Goal: Obtain resource: Download file/media

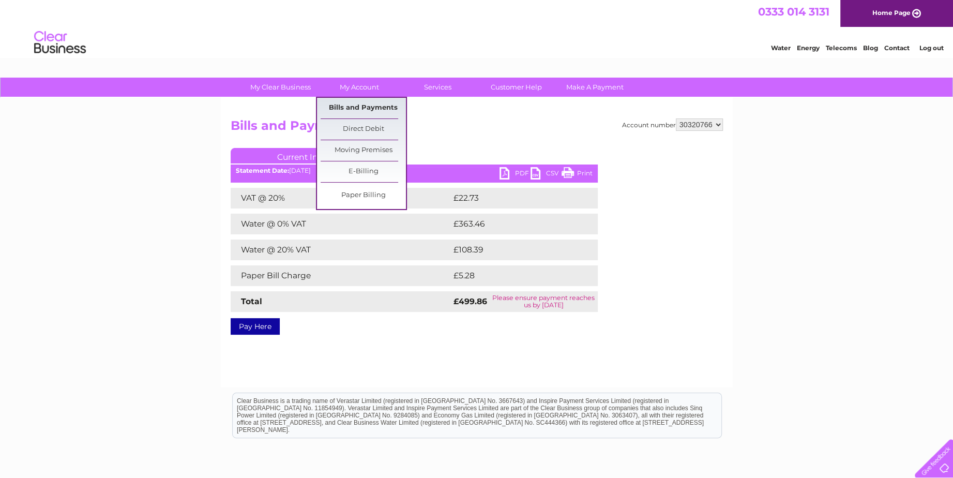
click at [363, 104] on link "Bills and Payments" at bounding box center [362, 108] width 85 height 21
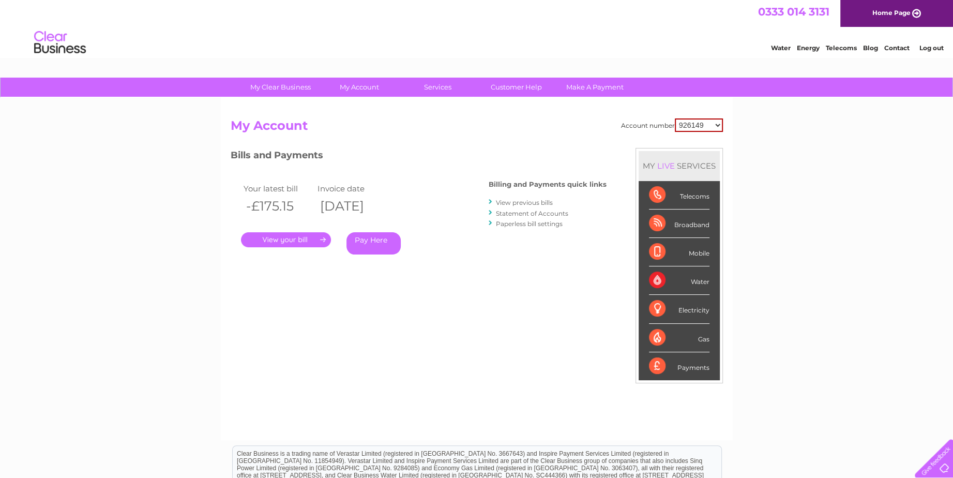
click at [515, 201] on link "View previous bills" at bounding box center [524, 202] width 57 height 8
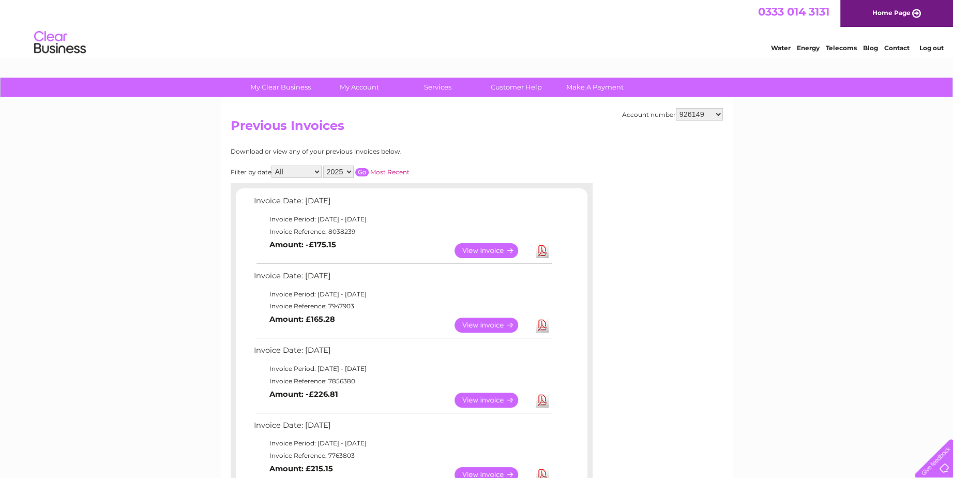
click at [477, 322] on link "View" at bounding box center [492, 324] width 76 height 15
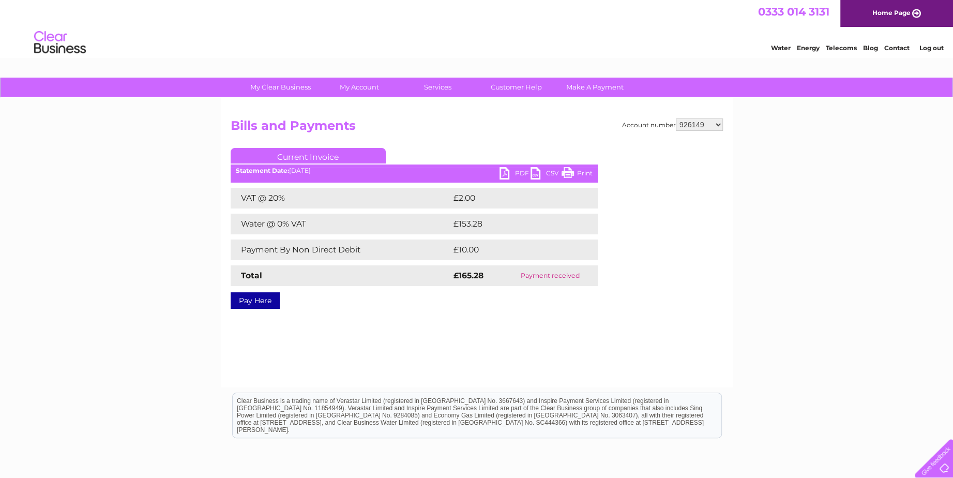
click at [519, 169] on link "PDF" at bounding box center [514, 174] width 31 height 15
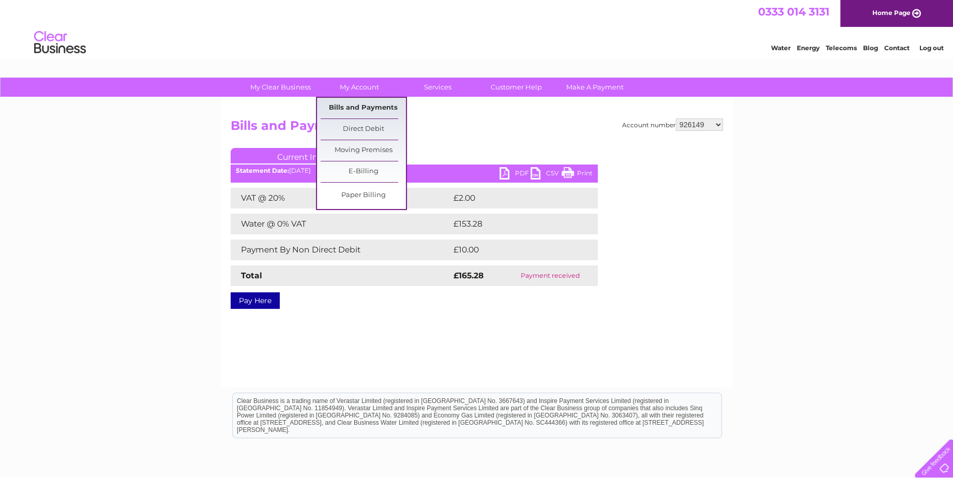
click at [358, 110] on link "Bills and Payments" at bounding box center [362, 108] width 85 height 21
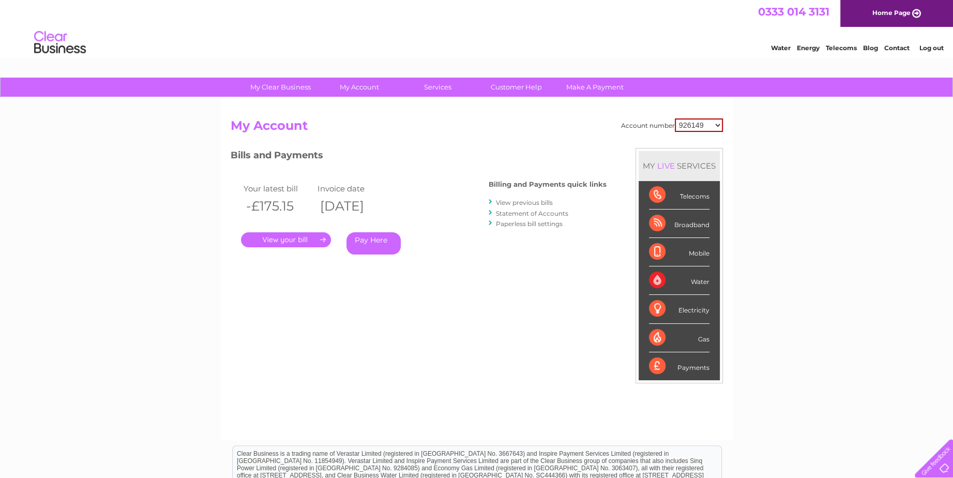
click at [288, 237] on link "." at bounding box center [286, 239] width 90 height 15
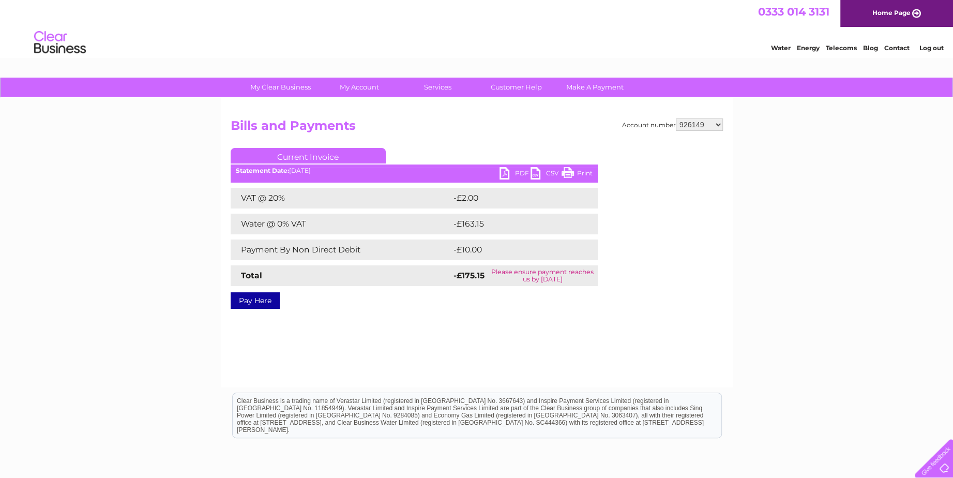
click at [500, 173] on link "PDF" at bounding box center [514, 174] width 31 height 15
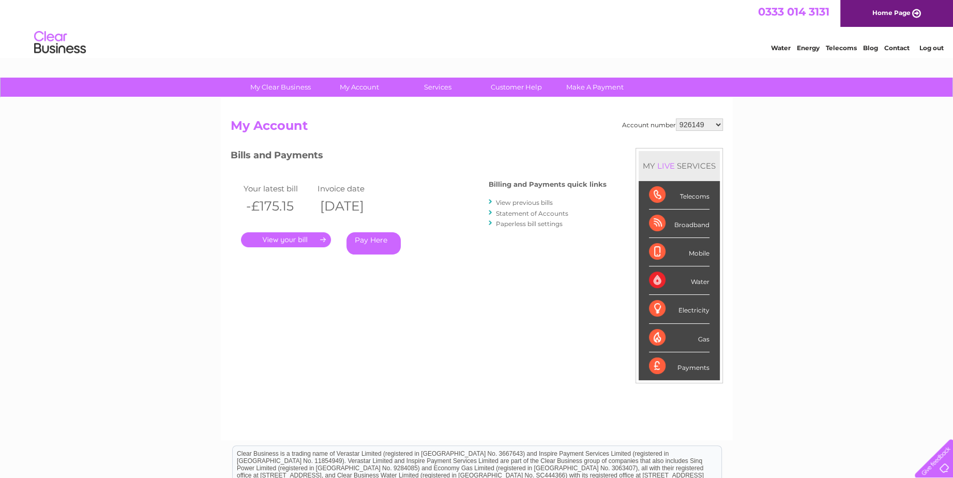
click at [717, 121] on select "926149 30320766" at bounding box center [699, 124] width 47 height 12
select select "30320766"
click at [676, 118] on select "926149 30320766" at bounding box center [699, 124] width 47 height 12
click at [526, 212] on link "Statement of Accounts" at bounding box center [532, 213] width 72 height 8
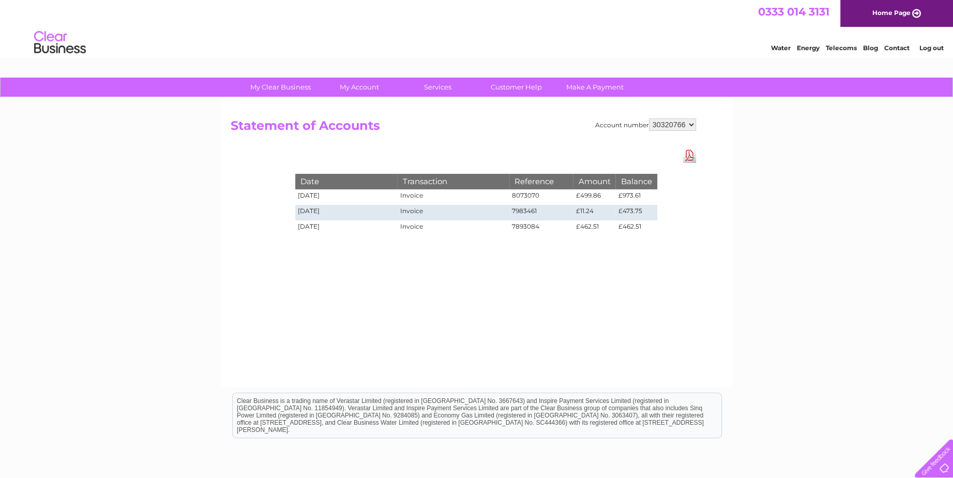
click at [538, 227] on td "7893084" at bounding box center [541, 228] width 64 height 16
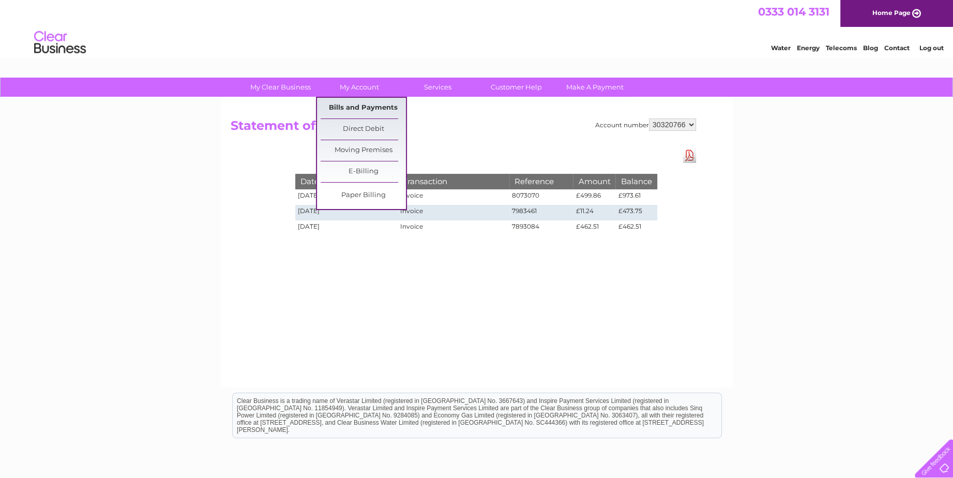
click at [362, 104] on link "Bills and Payments" at bounding box center [362, 108] width 85 height 21
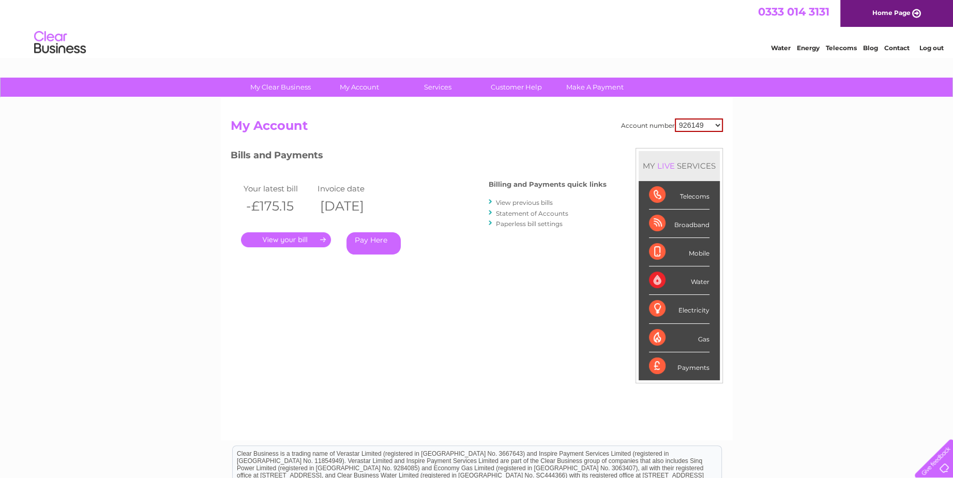
click at [495, 203] on li "View previous bills" at bounding box center [547, 202] width 118 height 10
click at [497, 199] on link "View previous bills" at bounding box center [524, 202] width 57 height 8
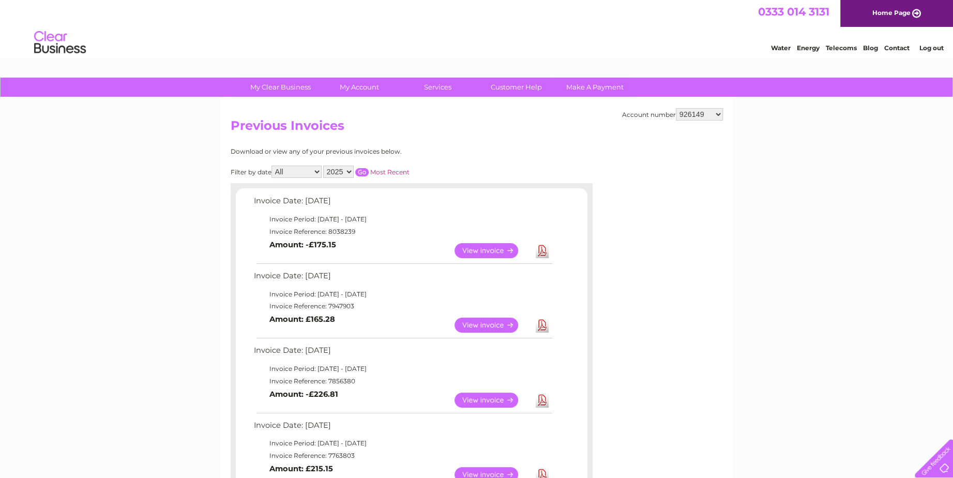
click at [713, 116] on select "926149 30320766" at bounding box center [699, 114] width 47 height 12
select select "30320766"
click at [676, 108] on select "926149 30320766" at bounding box center [699, 114] width 47 height 12
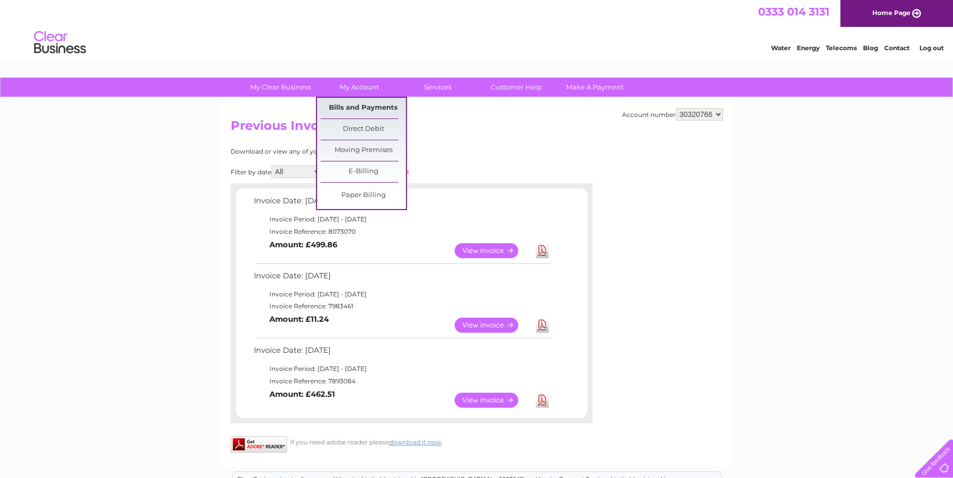
click at [355, 106] on link "Bills and Payments" at bounding box center [362, 108] width 85 height 21
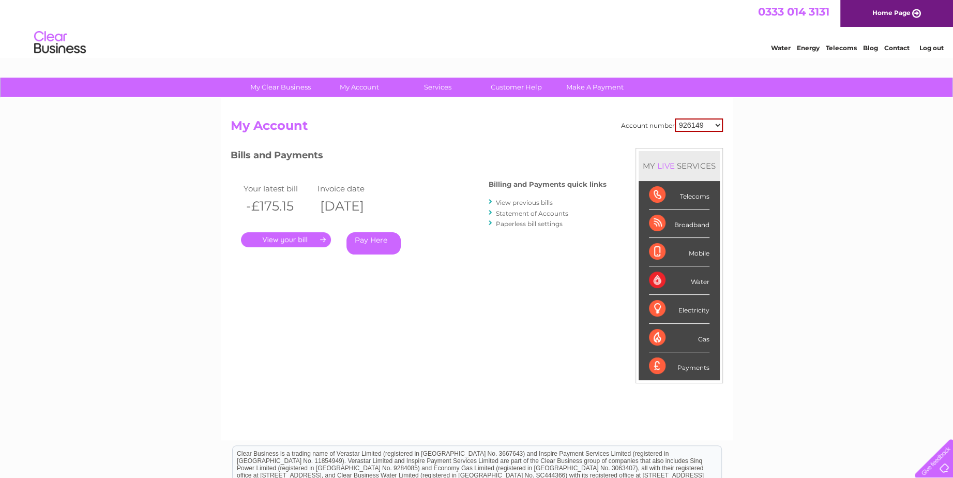
click at [526, 200] on link "View previous bills" at bounding box center [524, 202] width 57 height 8
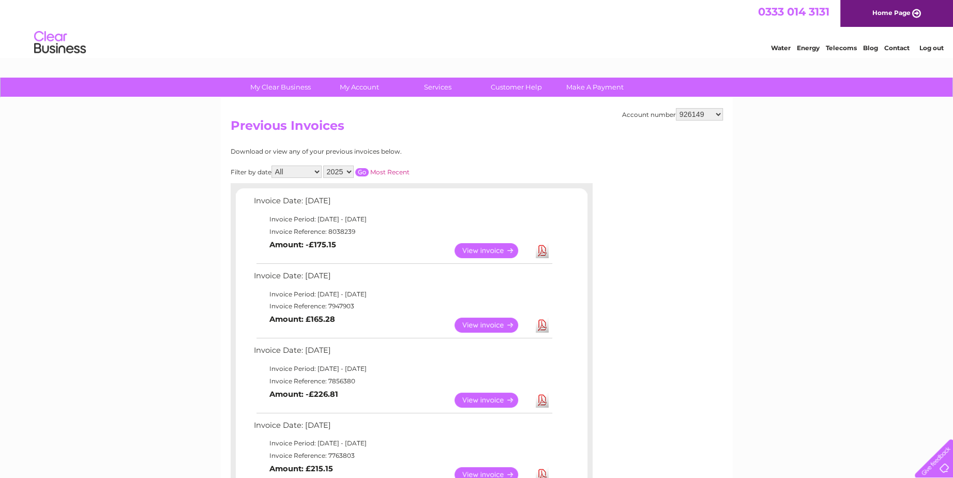
click at [699, 111] on select "926149 30320766" at bounding box center [699, 114] width 47 height 12
select select "30320766"
click at [676, 108] on select "926149 30320766" at bounding box center [699, 114] width 47 height 12
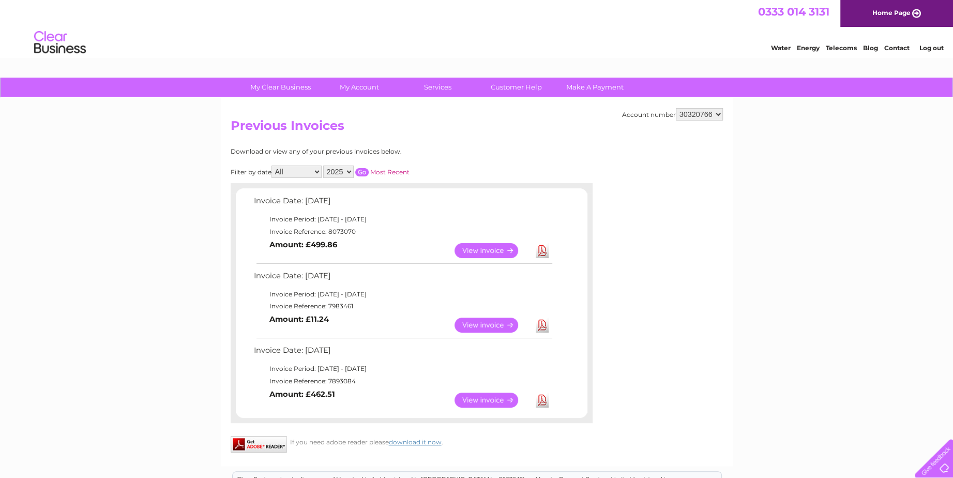
click at [542, 396] on link "Download" at bounding box center [542, 399] width 13 height 15
click at [545, 325] on link "Download" at bounding box center [542, 324] width 13 height 15
click at [543, 248] on link "Download" at bounding box center [542, 250] width 13 height 15
click at [717, 117] on select "926149 30320766" at bounding box center [699, 114] width 47 height 12
select select "926149"
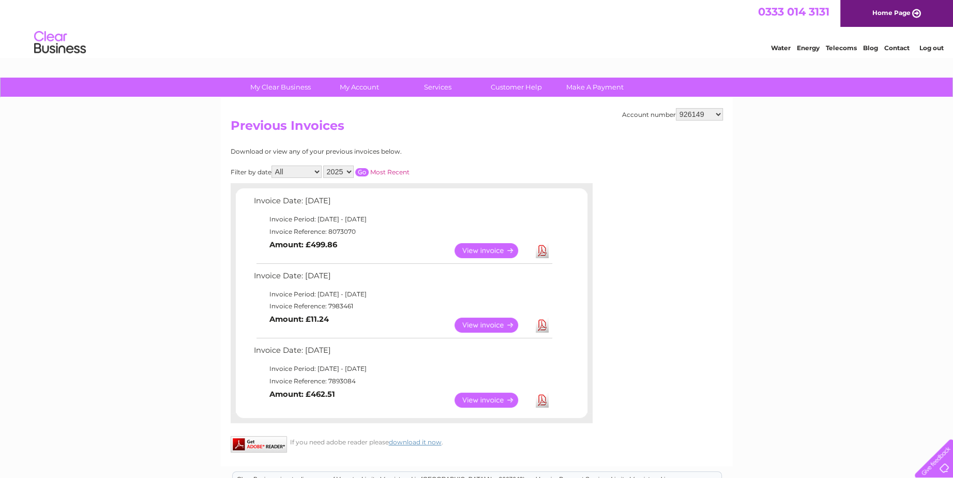
click at [676, 108] on select "926149 30320766" at bounding box center [699, 114] width 47 height 12
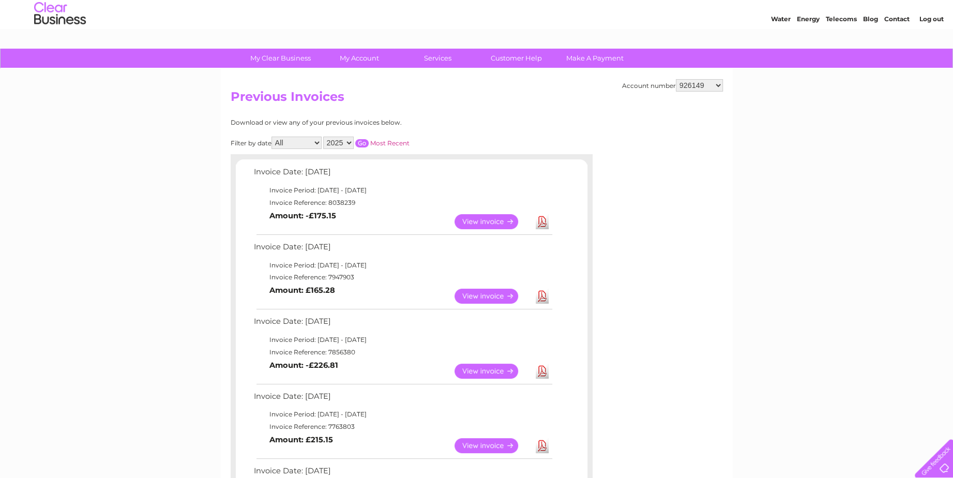
scroll to position [155, 0]
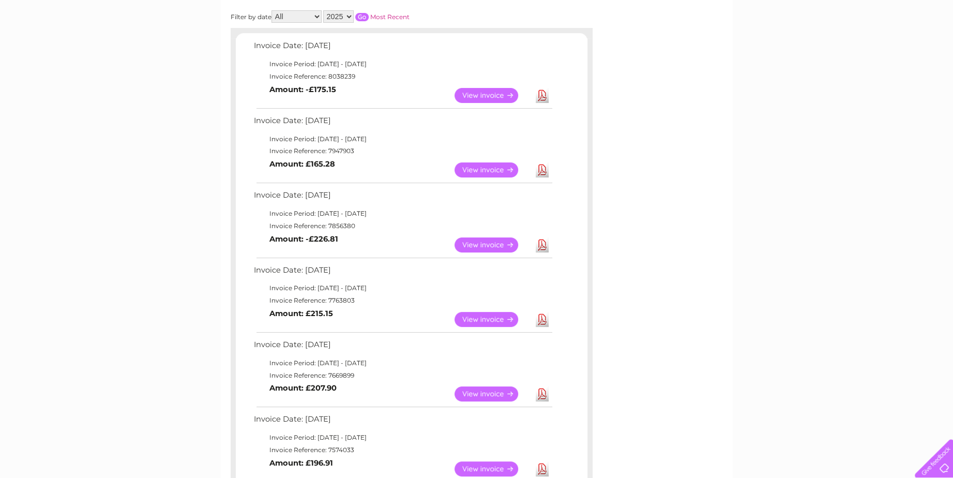
click at [470, 238] on link "View" at bounding box center [492, 244] width 76 height 15
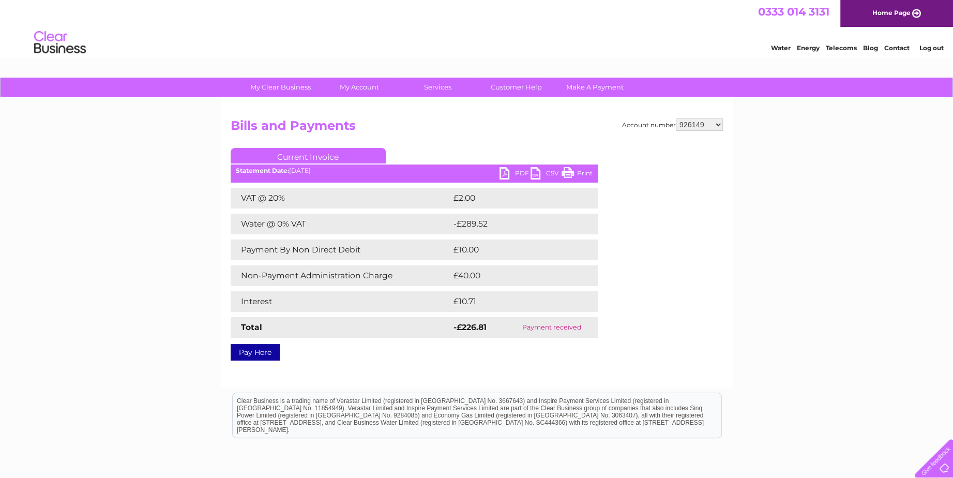
click at [515, 169] on link "PDF" at bounding box center [514, 174] width 31 height 15
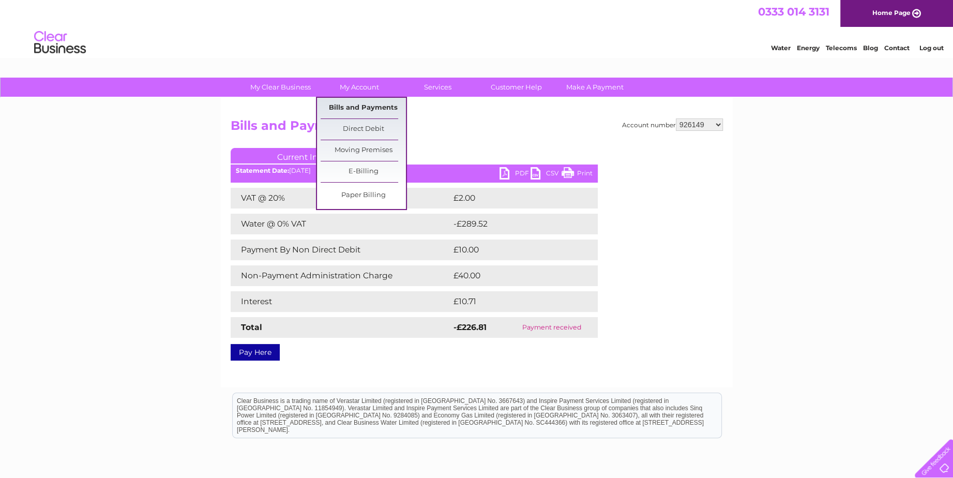
click at [360, 100] on link "Bills and Payments" at bounding box center [362, 108] width 85 height 21
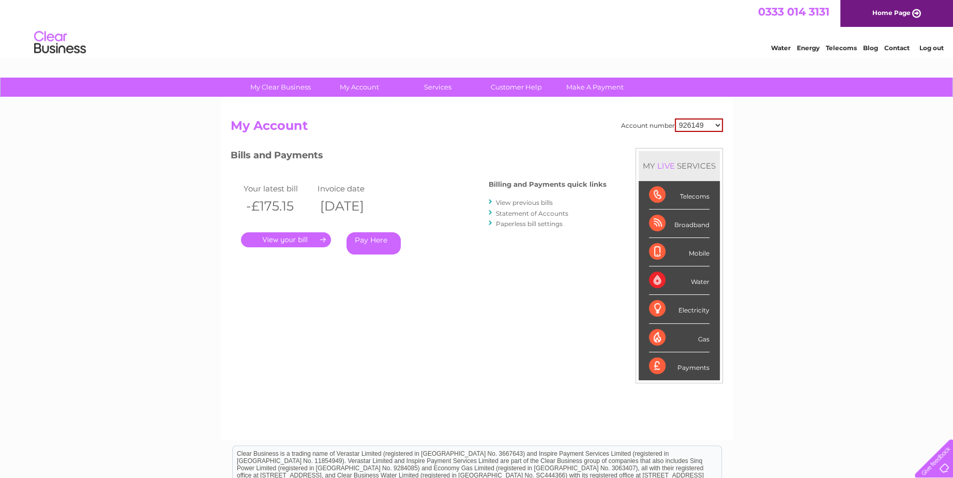
click at [515, 204] on link "View previous bills" at bounding box center [524, 202] width 57 height 8
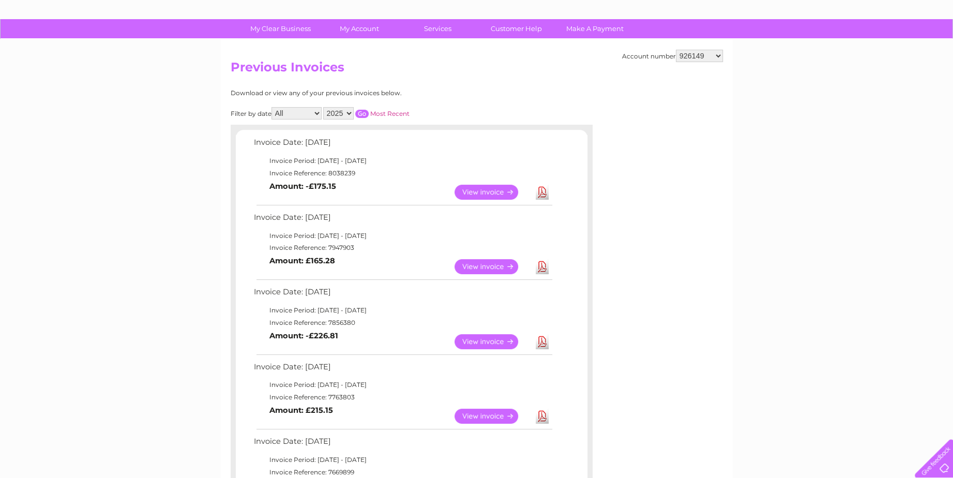
scroll to position [207, 0]
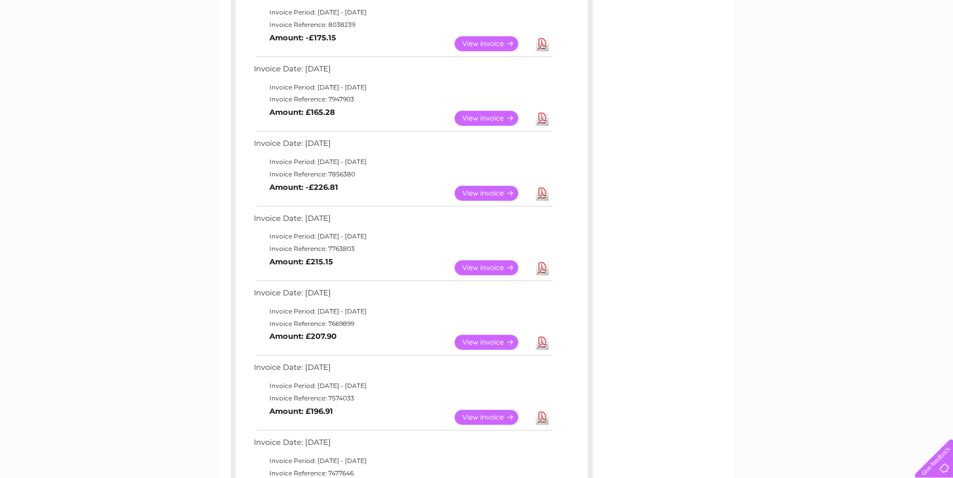
click at [540, 117] on link "Download" at bounding box center [542, 118] width 13 height 15
click at [488, 266] on link "View" at bounding box center [492, 267] width 76 height 15
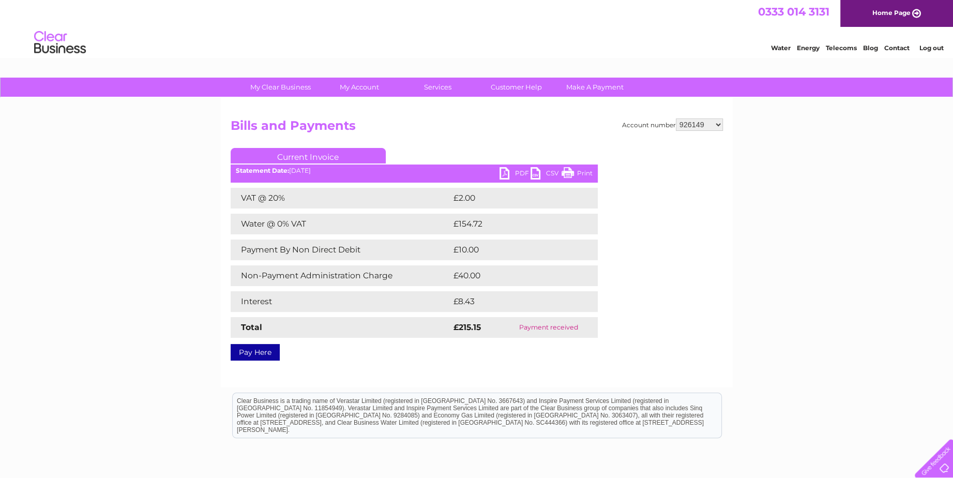
click at [506, 169] on link "PDF" at bounding box center [514, 174] width 31 height 15
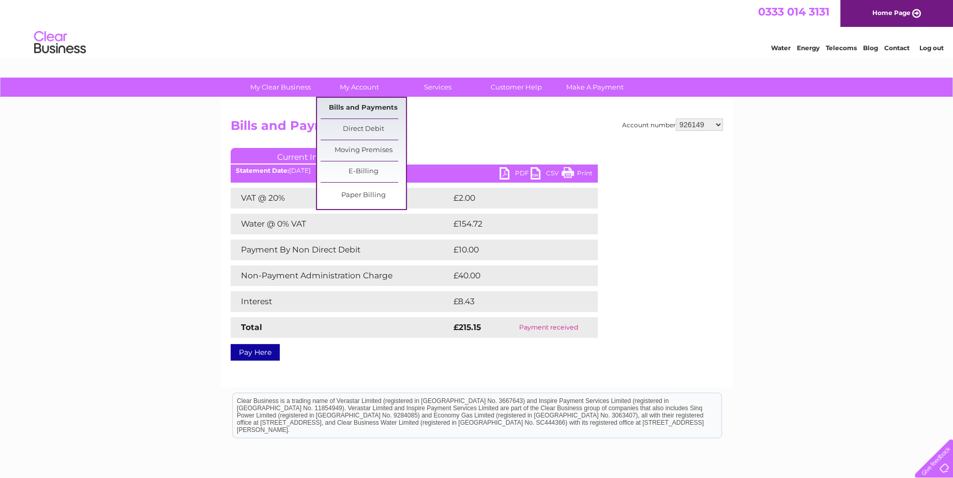
click at [366, 105] on link "Bills and Payments" at bounding box center [362, 108] width 85 height 21
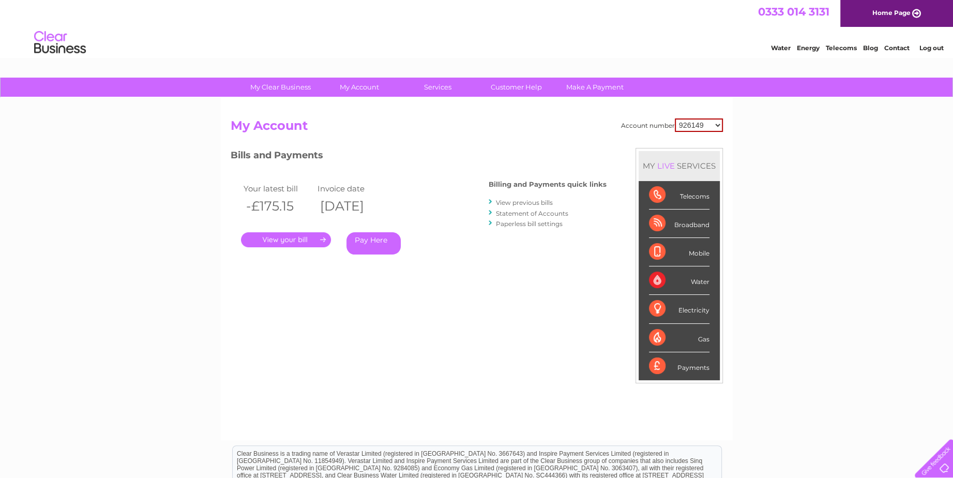
click at [535, 202] on link "View previous bills" at bounding box center [524, 202] width 57 height 8
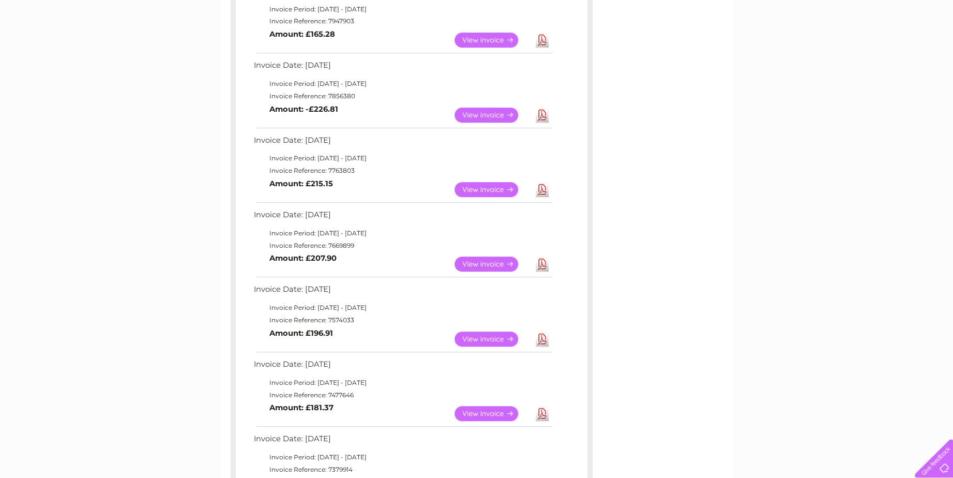
scroll to position [310, 0]
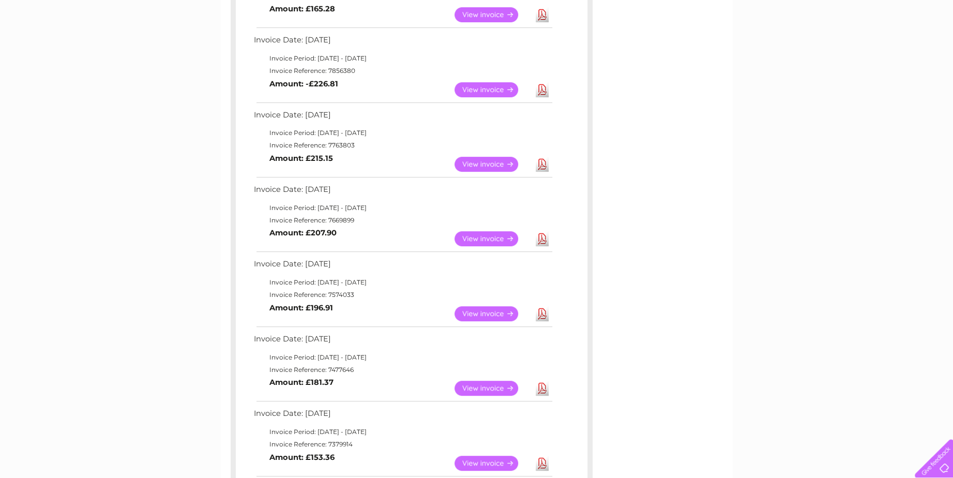
click at [485, 237] on link "View" at bounding box center [492, 238] width 76 height 15
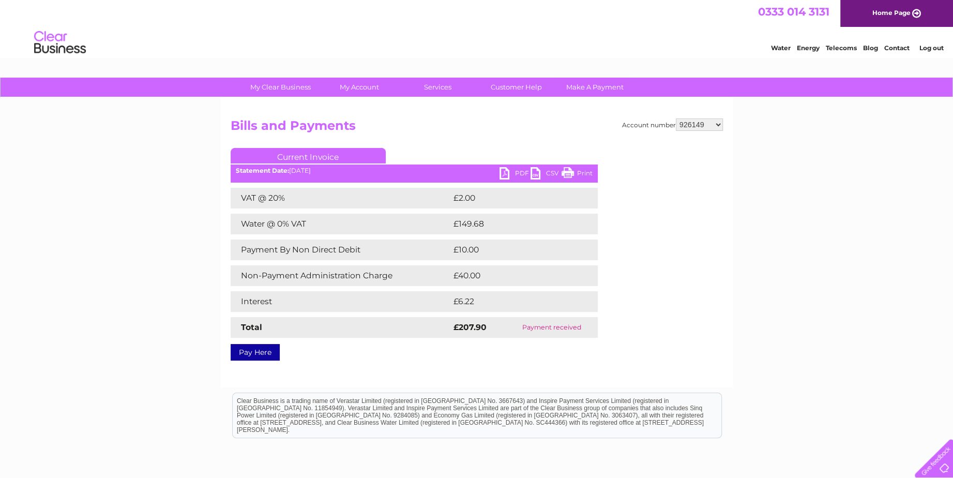
click at [515, 170] on link "PDF" at bounding box center [514, 174] width 31 height 15
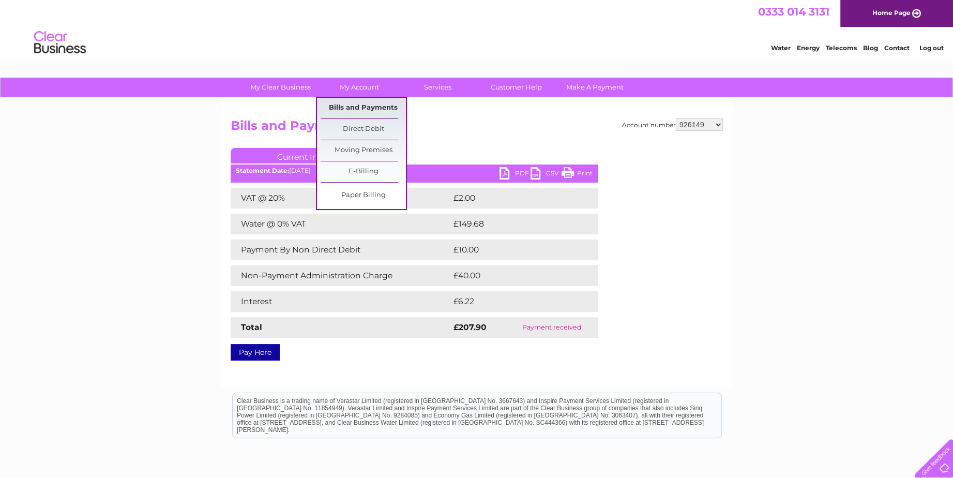
click at [349, 106] on link "Bills and Payments" at bounding box center [362, 108] width 85 height 21
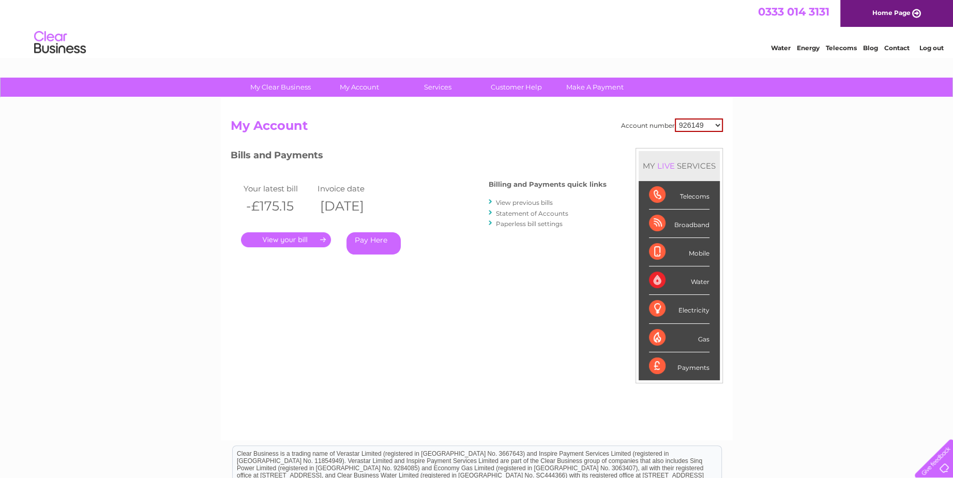
click at [538, 202] on link "View previous bills" at bounding box center [524, 202] width 57 height 8
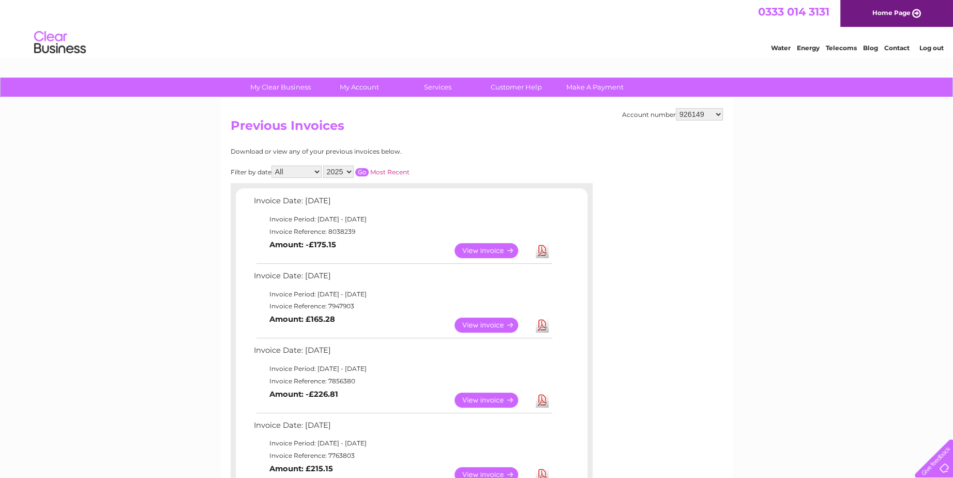
click at [718, 110] on select "926149 30320766" at bounding box center [699, 114] width 47 height 12
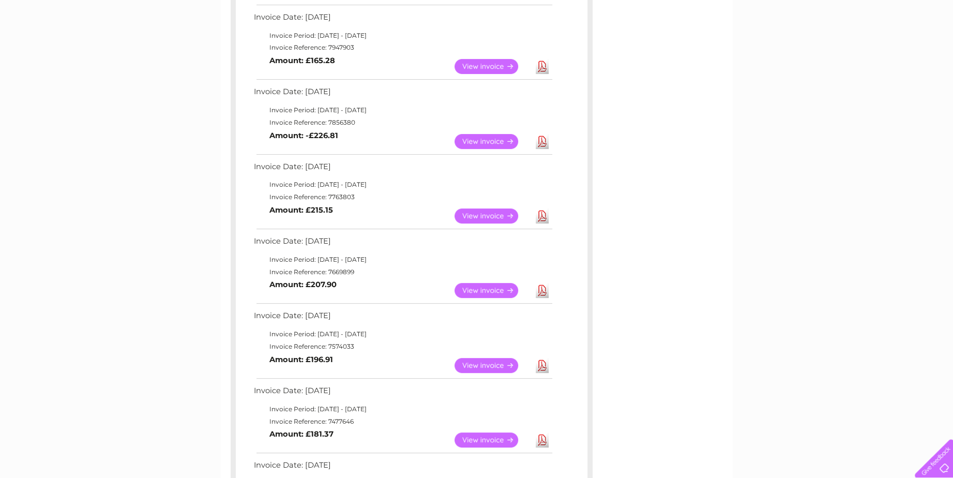
scroll to position [155, 0]
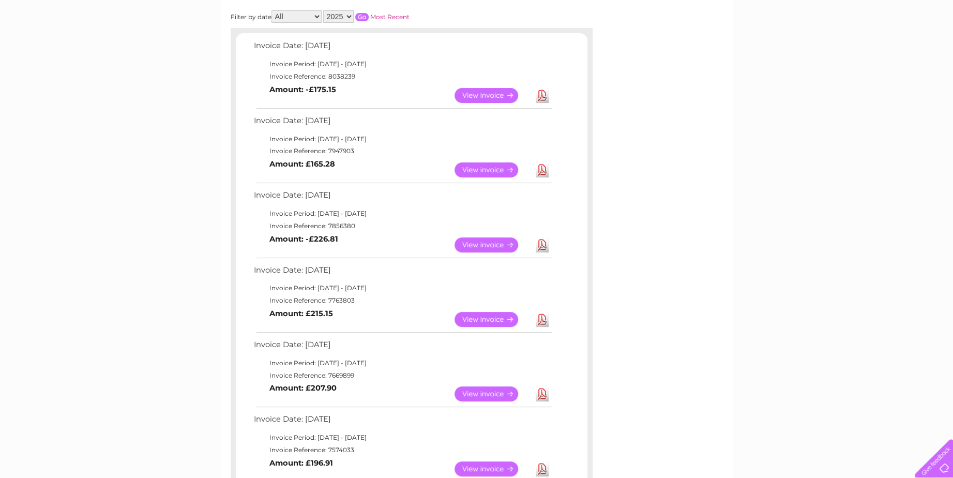
click at [480, 242] on link "View" at bounding box center [492, 244] width 76 height 15
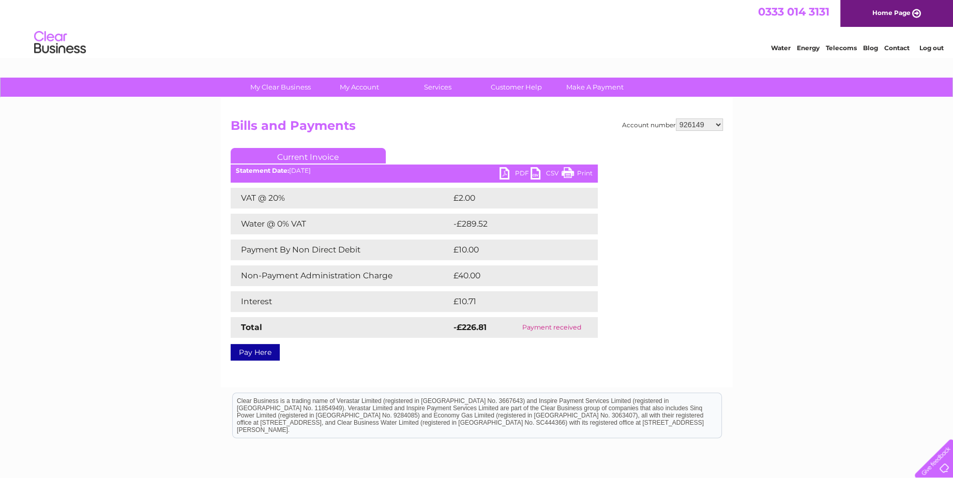
click at [518, 175] on link "PDF" at bounding box center [514, 174] width 31 height 15
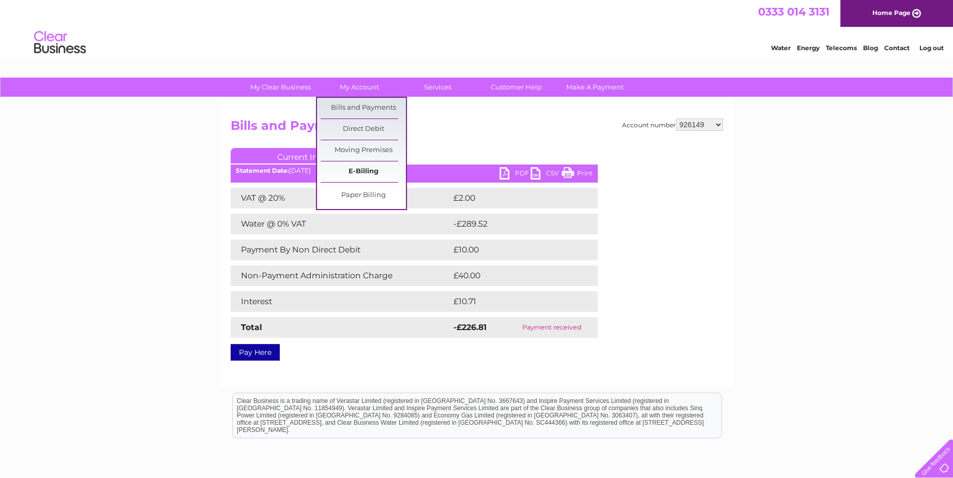
click at [365, 174] on link "E-Billing" at bounding box center [362, 171] width 85 height 21
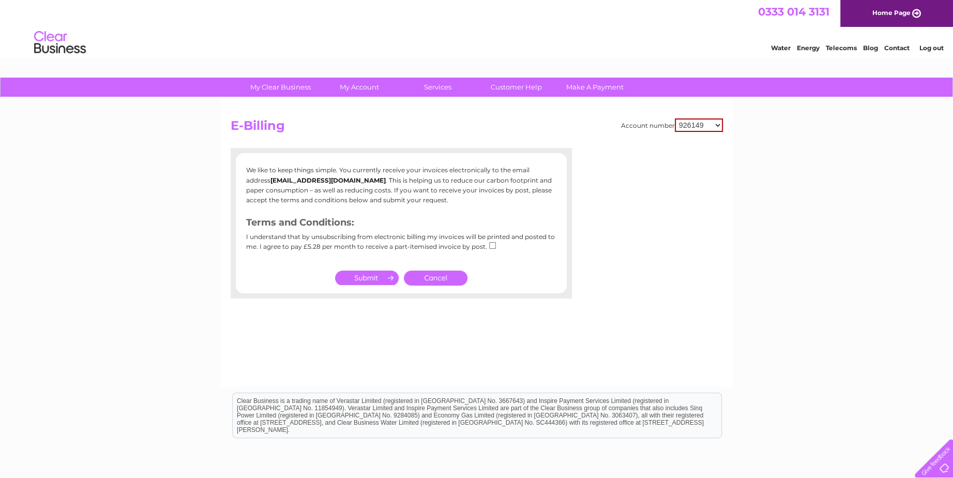
click at [461, 193] on p "We like to keep things simple. You currently receive your invoices electronical…" at bounding box center [401, 185] width 310 height 40
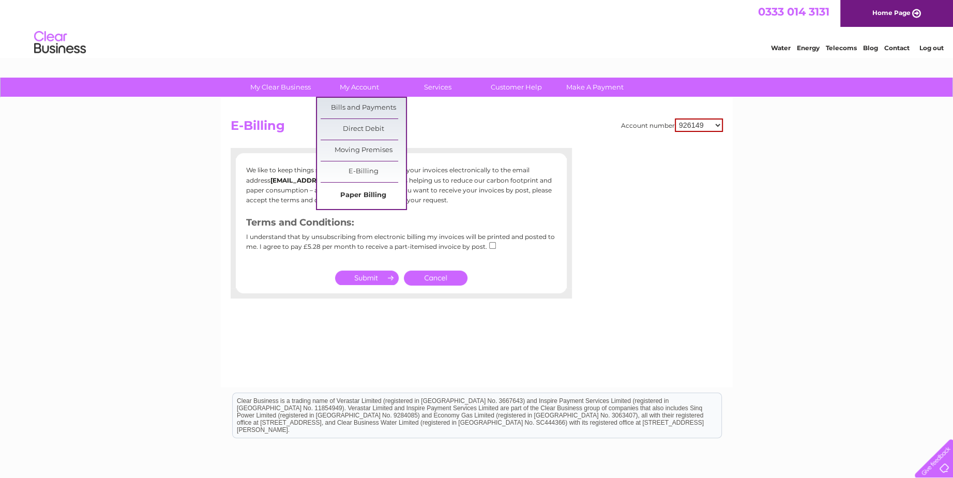
click at [346, 196] on link "Paper Billing" at bounding box center [362, 195] width 85 height 21
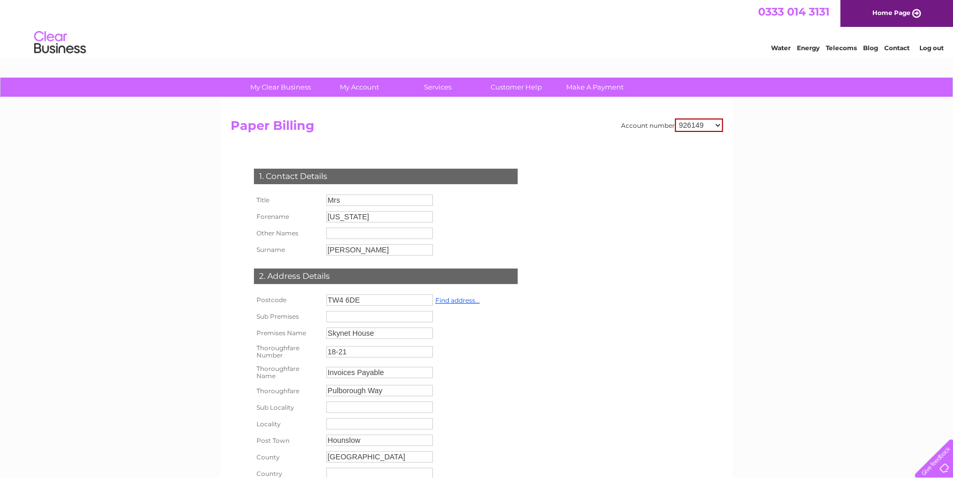
click at [715, 126] on select "926149 30320766" at bounding box center [699, 124] width 48 height 13
select select "30320766"
click at [675, 118] on select "926149 30320766" at bounding box center [699, 124] width 48 height 13
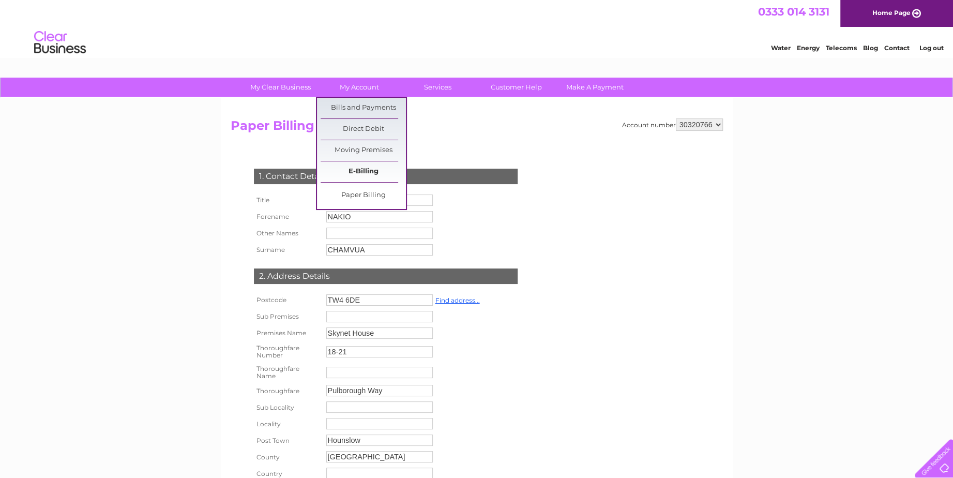
click at [353, 166] on link "E-Billing" at bounding box center [362, 171] width 85 height 21
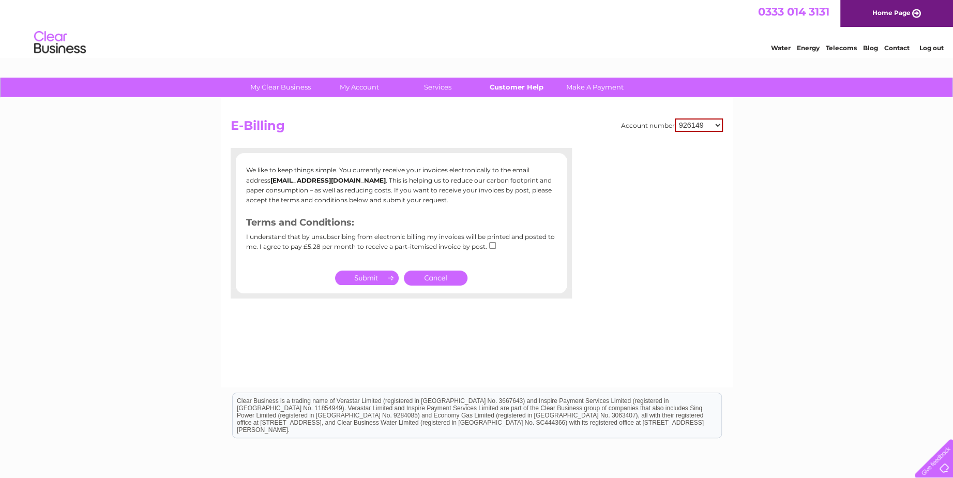
click at [509, 85] on link "Customer Help" at bounding box center [515, 87] width 85 height 19
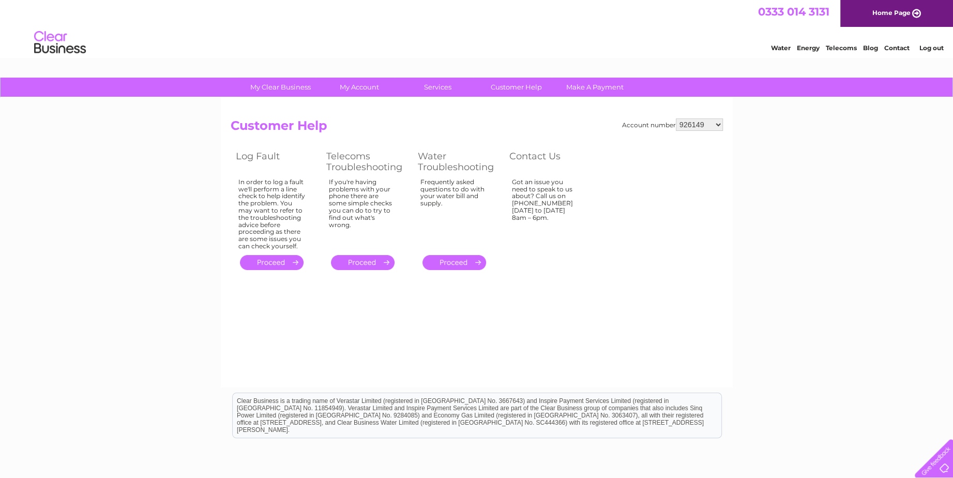
click at [715, 124] on select "926149 30320766" at bounding box center [699, 124] width 47 height 12
select select "30320766"
click at [676, 118] on select "926149 30320766" at bounding box center [699, 124] width 47 height 12
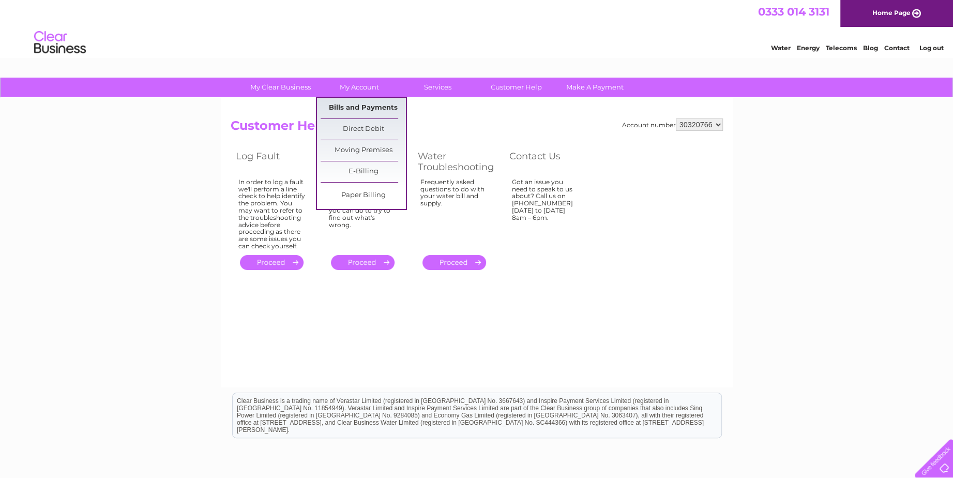
click at [354, 104] on link "Bills and Payments" at bounding box center [362, 108] width 85 height 21
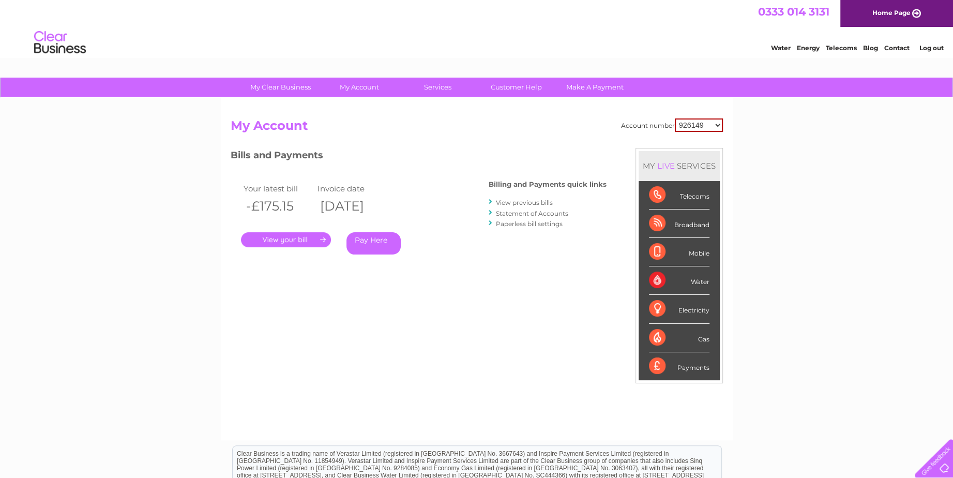
click at [531, 224] on link "Paperless bill settings" at bounding box center [529, 224] width 67 height 8
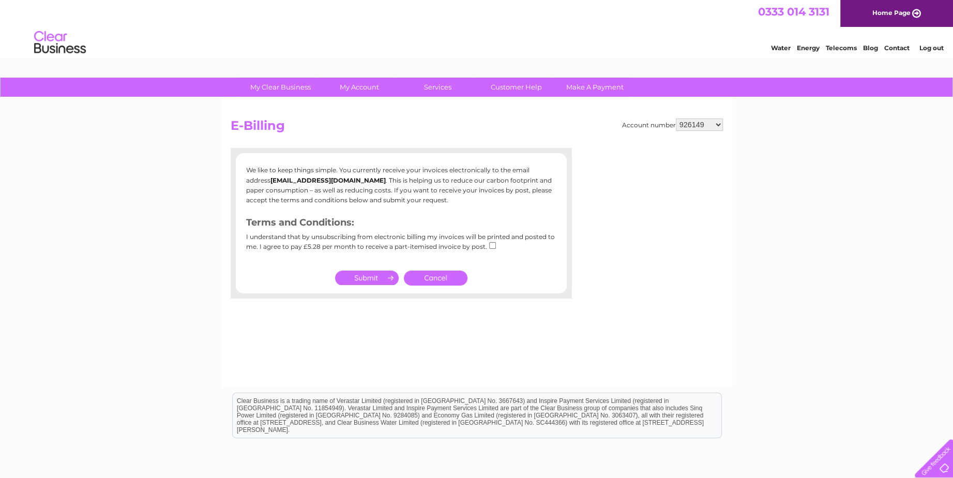
click at [715, 119] on select "926149 30320766" at bounding box center [699, 124] width 47 height 12
select select "30320766"
click at [676, 118] on select "926149 30320766" at bounding box center [699, 124] width 47 height 12
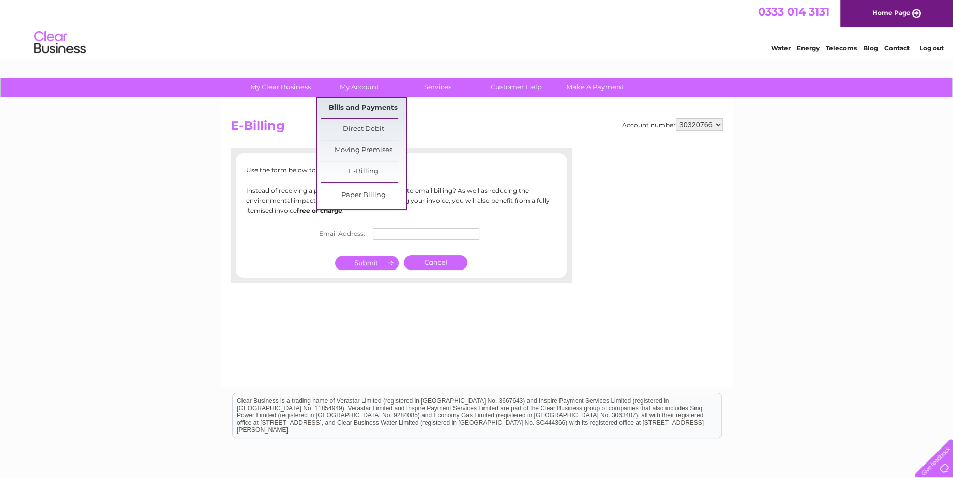
click at [376, 104] on link "Bills and Payments" at bounding box center [362, 108] width 85 height 21
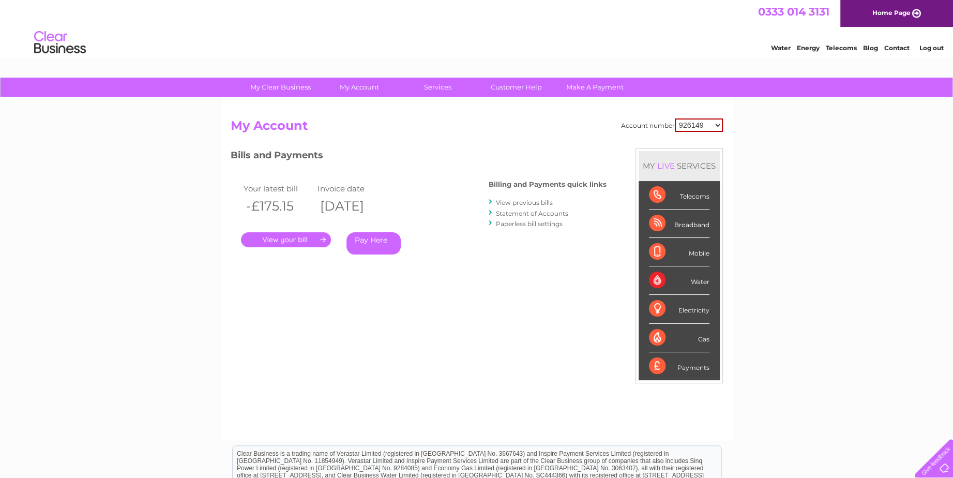
drag, startPoint x: 710, startPoint y: 126, endPoint x: 710, endPoint y: 132, distance: 6.2
click at [710, 126] on select "926149 30320766" at bounding box center [699, 124] width 48 height 13
select select "30320766"
click at [675, 118] on select "926149 30320766" at bounding box center [699, 124] width 48 height 13
click at [308, 238] on link "." at bounding box center [286, 239] width 90 height 15
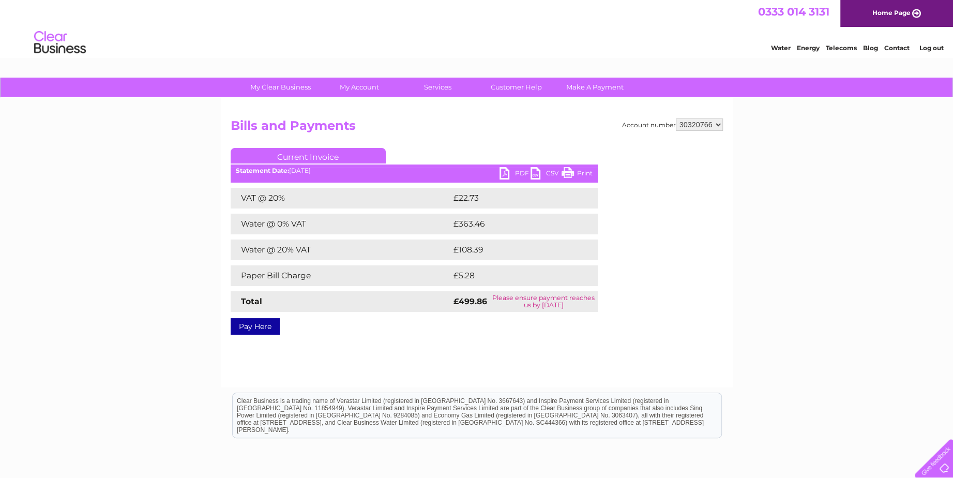
click at [514, 169] on link "PDF" at bounding box center [514, 174] width 31 height 15
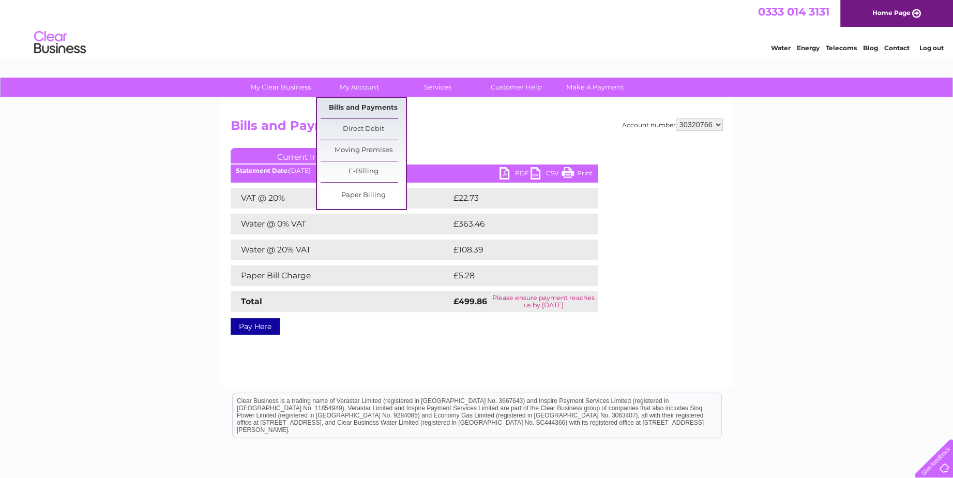
click at [357, 110] on link "Bills and Payments" at bounding box center [362, 108] width 85 height 21
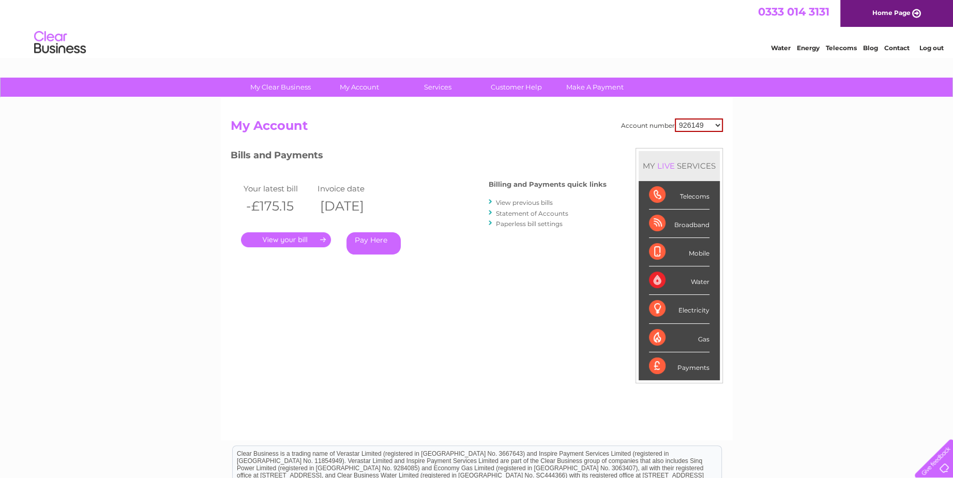
click at [548, 201] on link "View previous bills" at bounding box center [524, 202] width 57 height 8
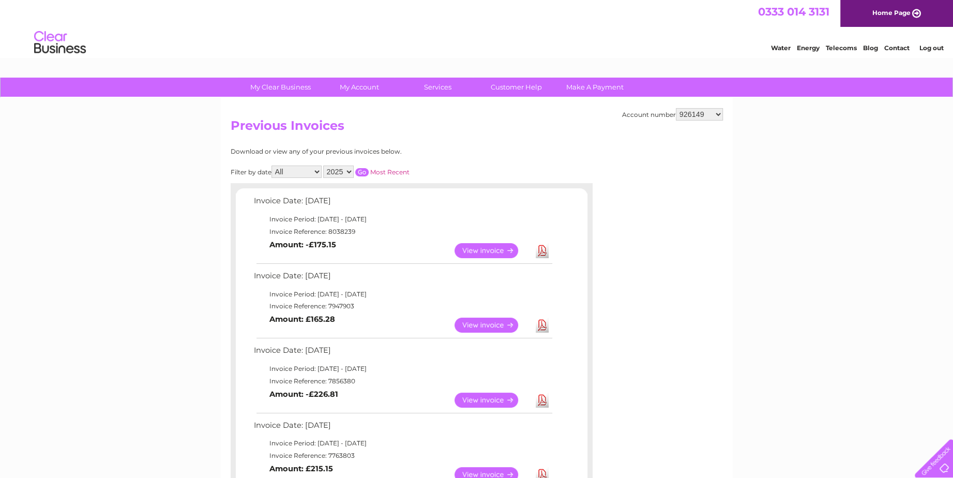
click at [718, 112] on select "926149 30320766" at bounding box center [699, 114] width 47 height 12
select select "30320766"
click at [676, 108] on select "926149 30320766" at bounding box center [699, 114] width 47 height 12
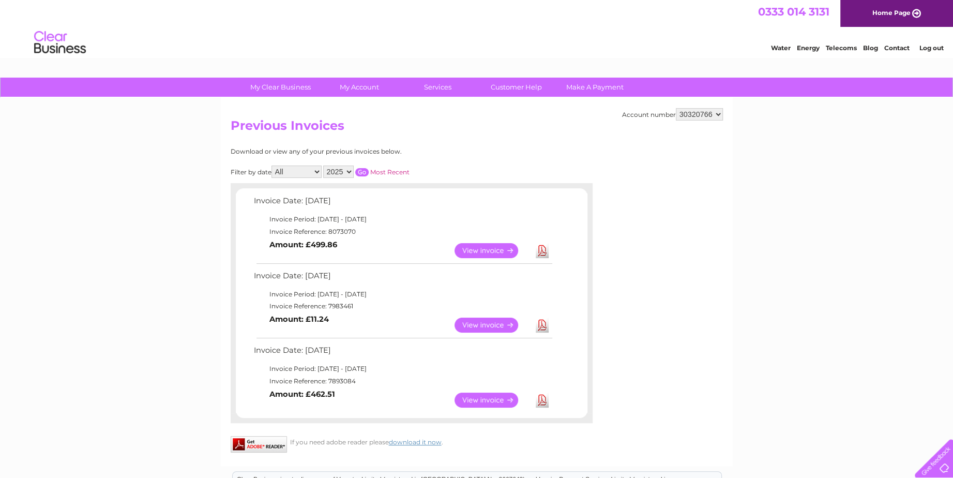
click at [540, 322] on link "Download" at bounding box center [542, 324] width 13 height 15
